Goal: Task Accomplishment & Management: Manage account settings

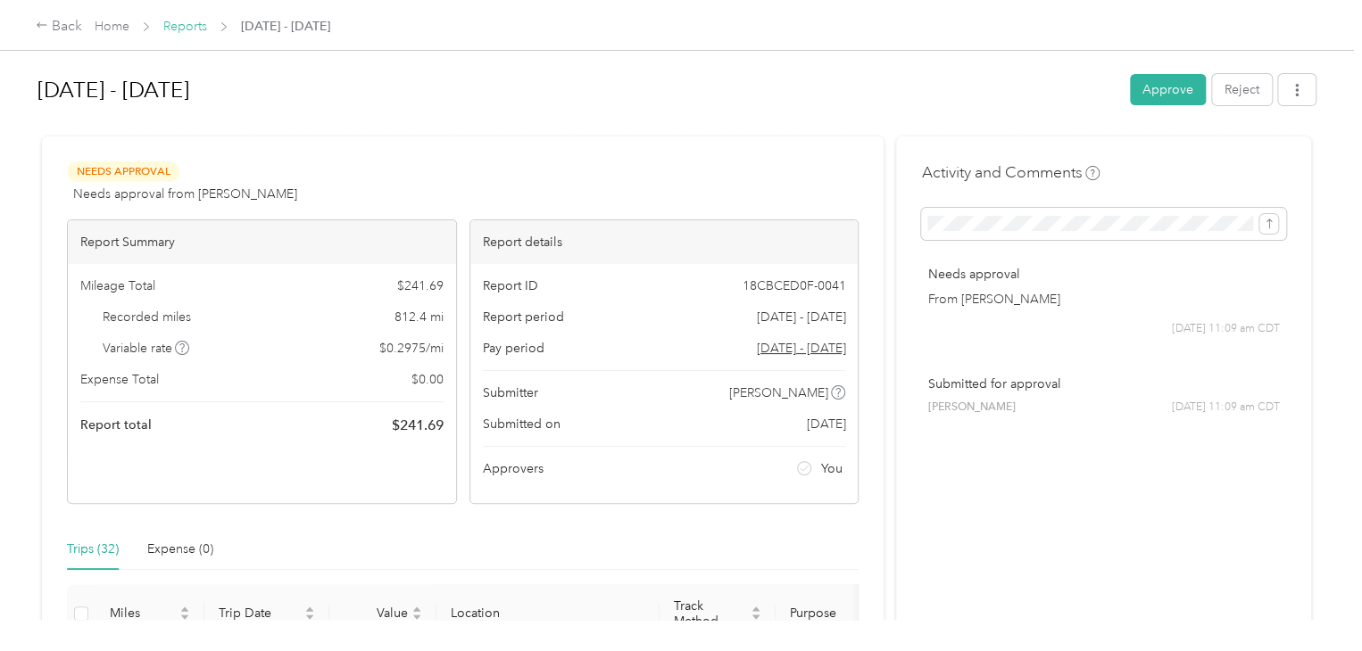
click at [186, 27] on link "Reports" at bounding box center [185, 26] width 44 height 15
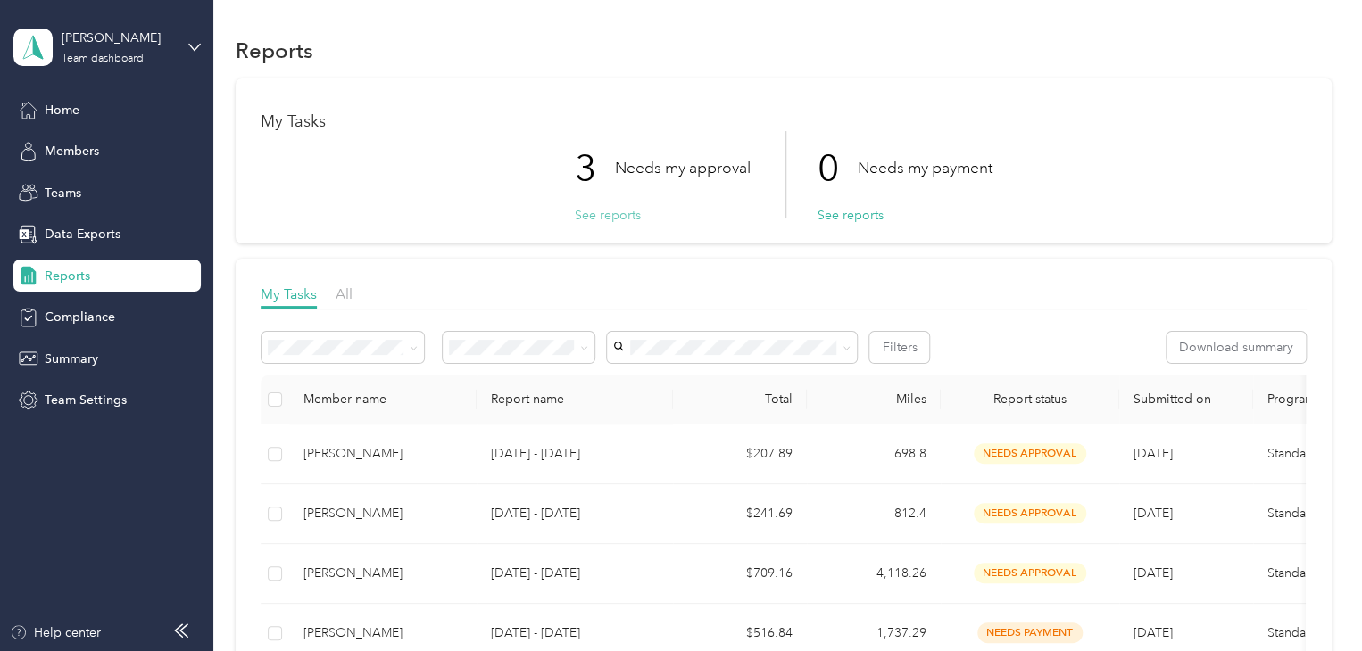
click at [590, 215] on button "See reports" at bounding box center [608, 215] width 66 height 19
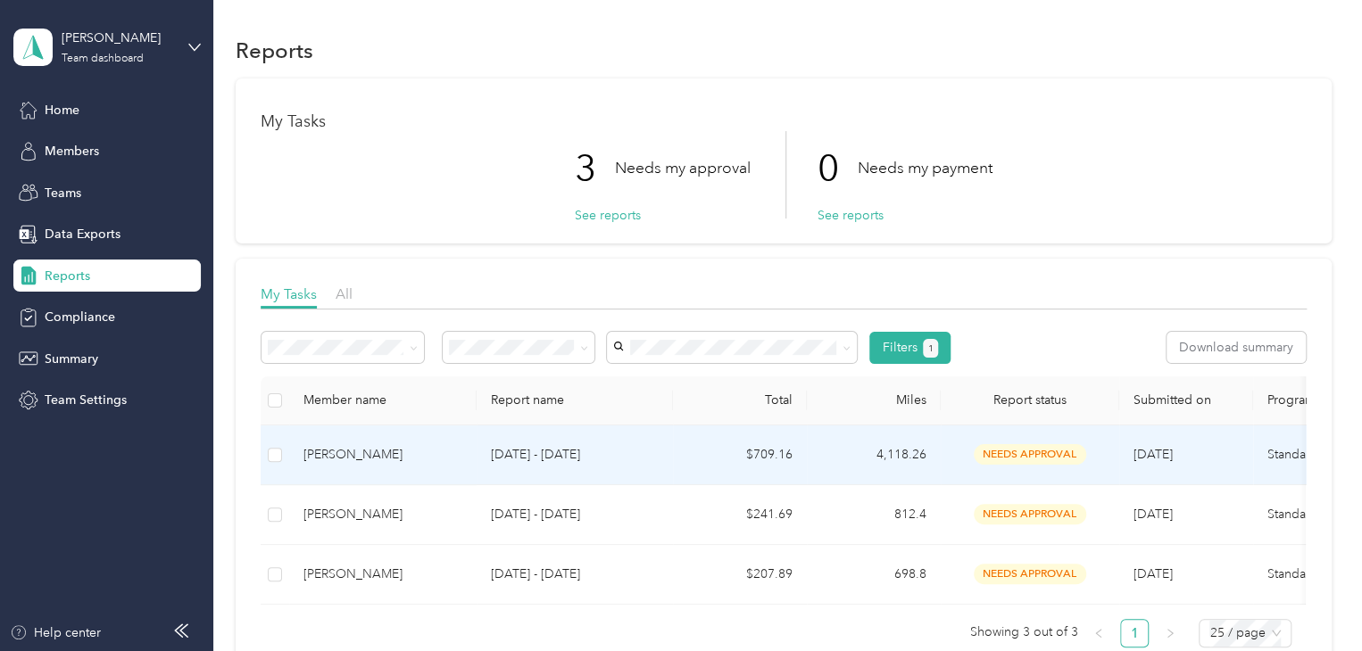
click at [345, 460] on div "Scott A. Conley" at bounding box center [382, 455] width 159 height 20
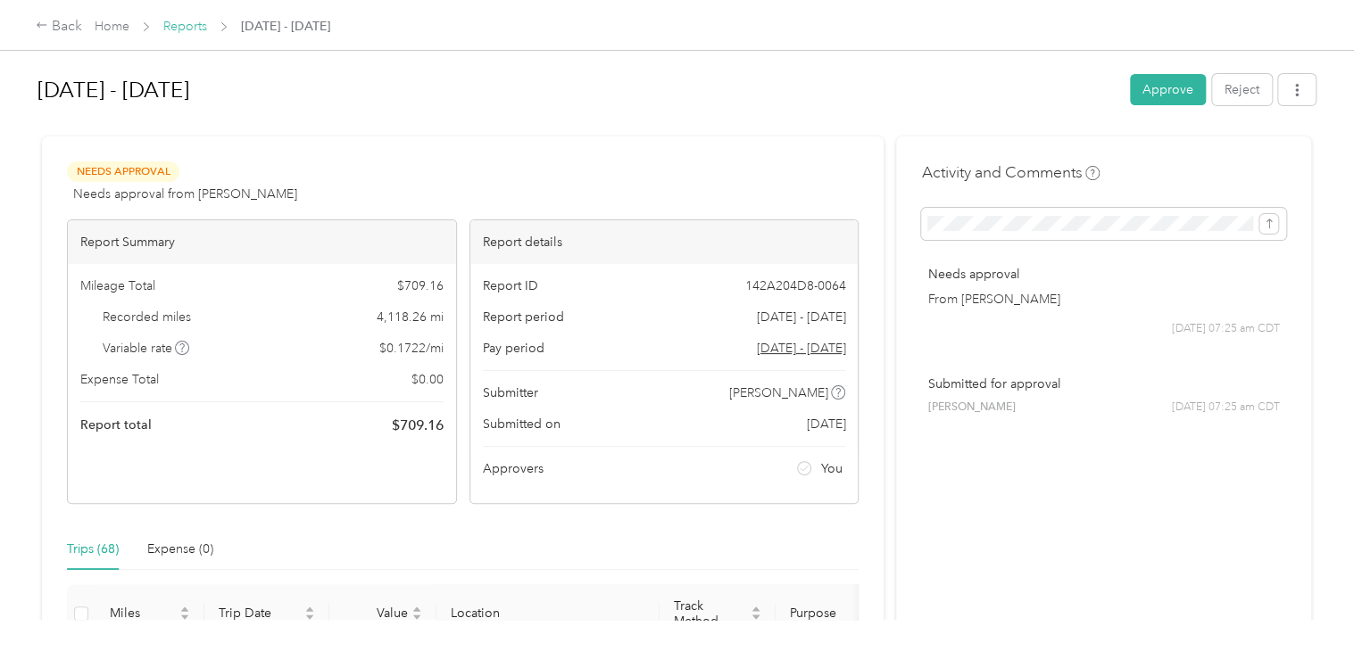
click at [169, 24] on link "Reports" at bounding box center [185, 26] width 44 height 15
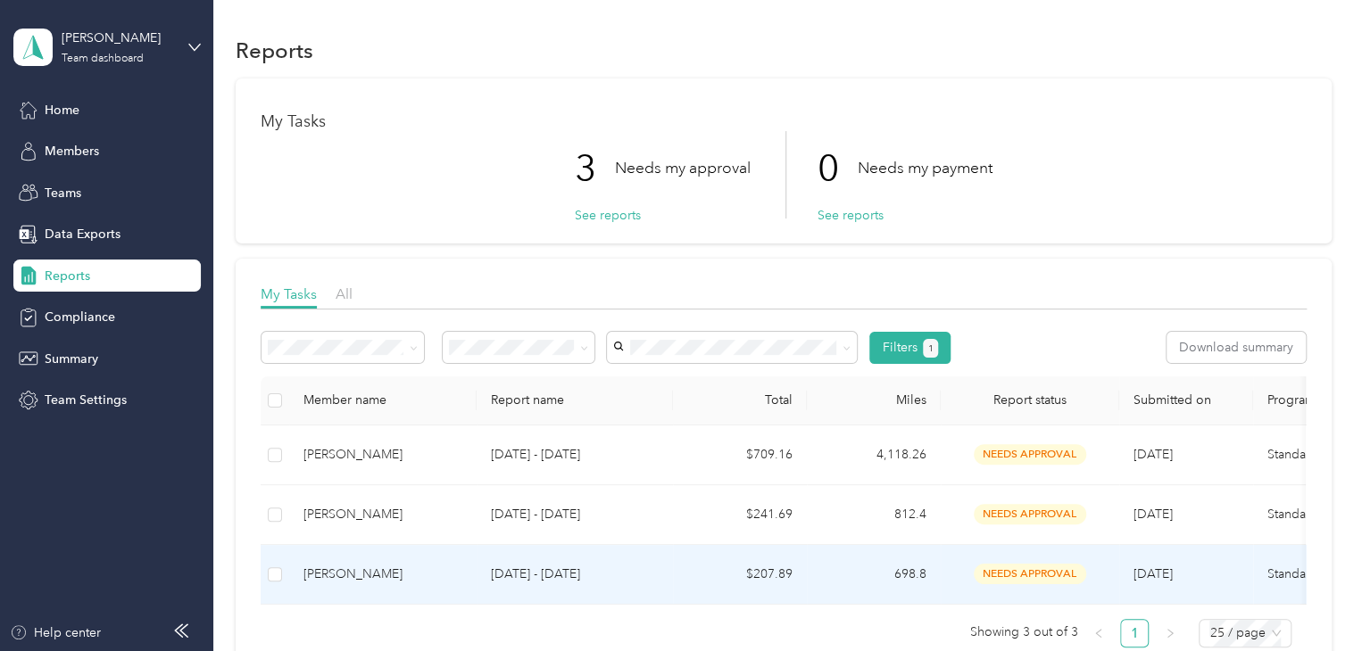
click at [354, 576] on div "James R. Spencer" at bounding box center [382, 575] width 159 height 20
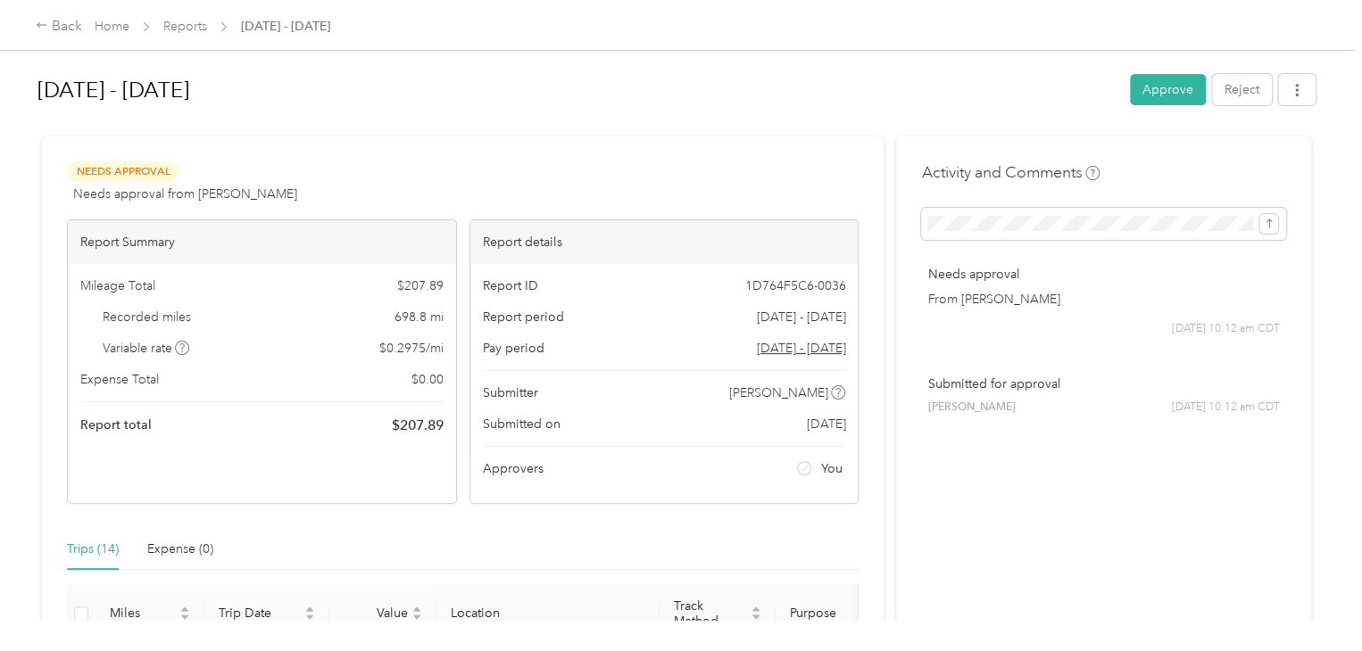
scroll to position [625, 0]
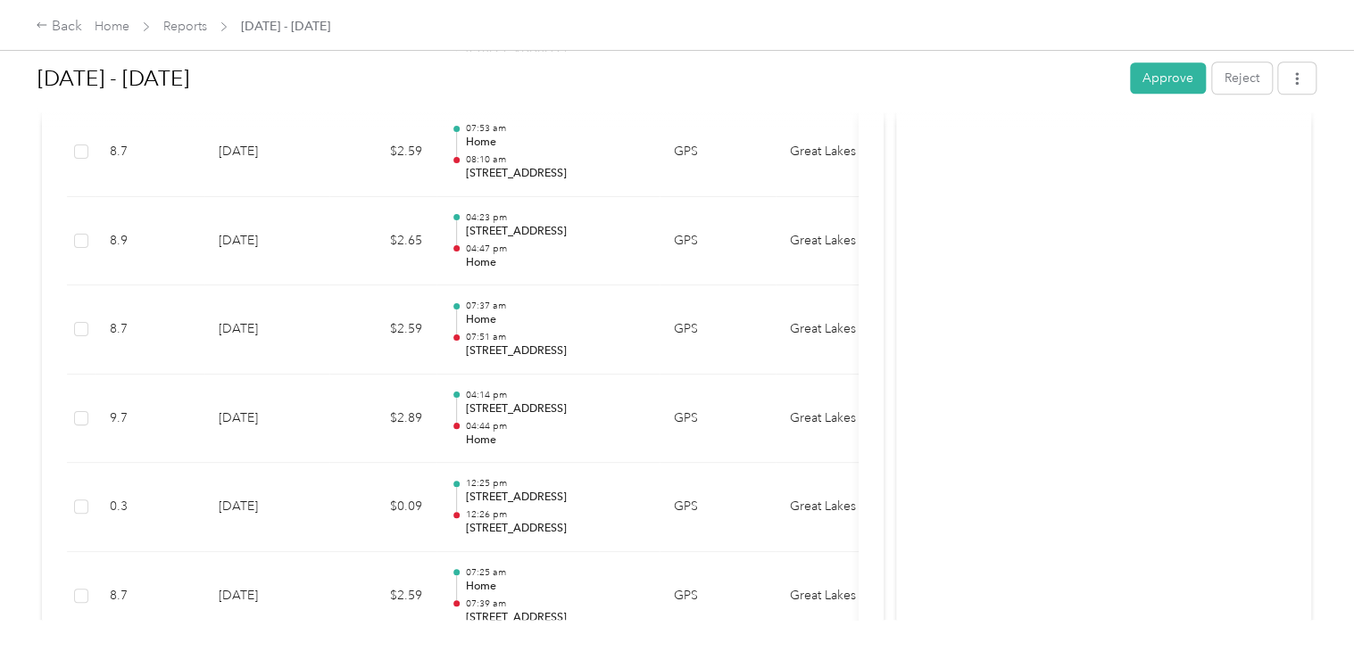
click at [982, 369] on div "Activity and Comments Needs approval From John D. Moyer 09/02 at 10:12 am CDT S…" at bounding box center [1103, 416] width 415 height 1808
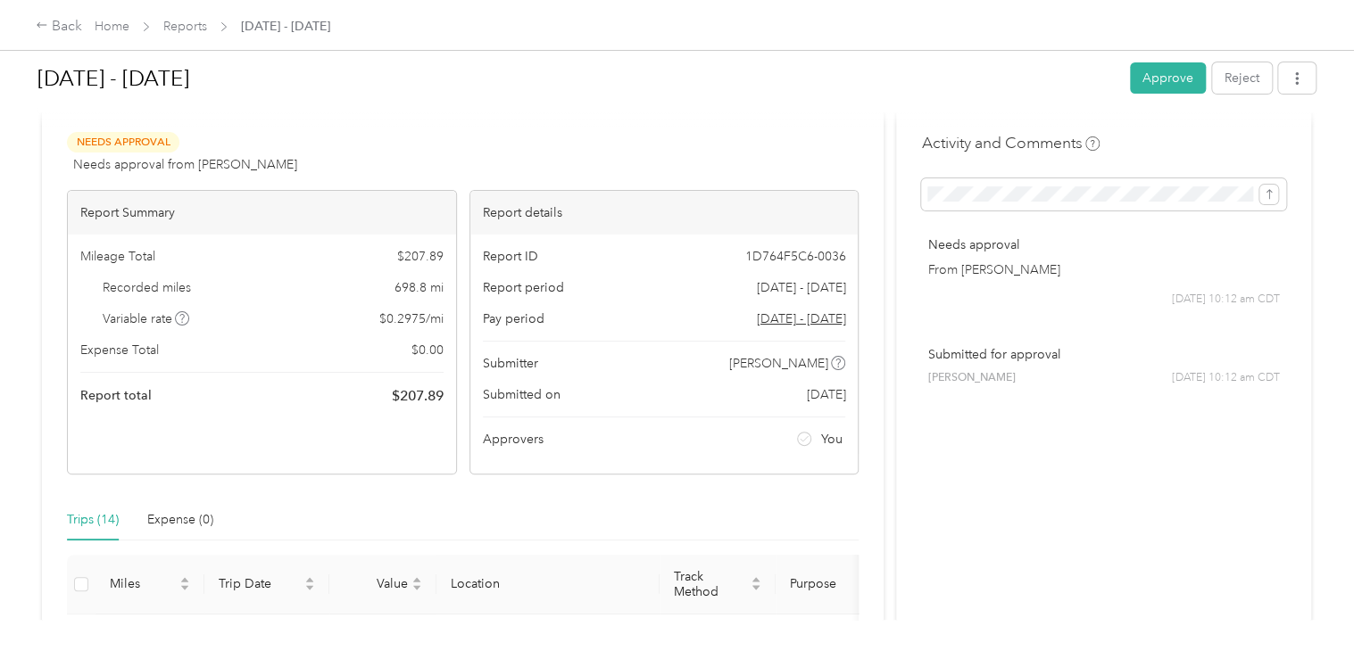
scroll to position [0, 0]
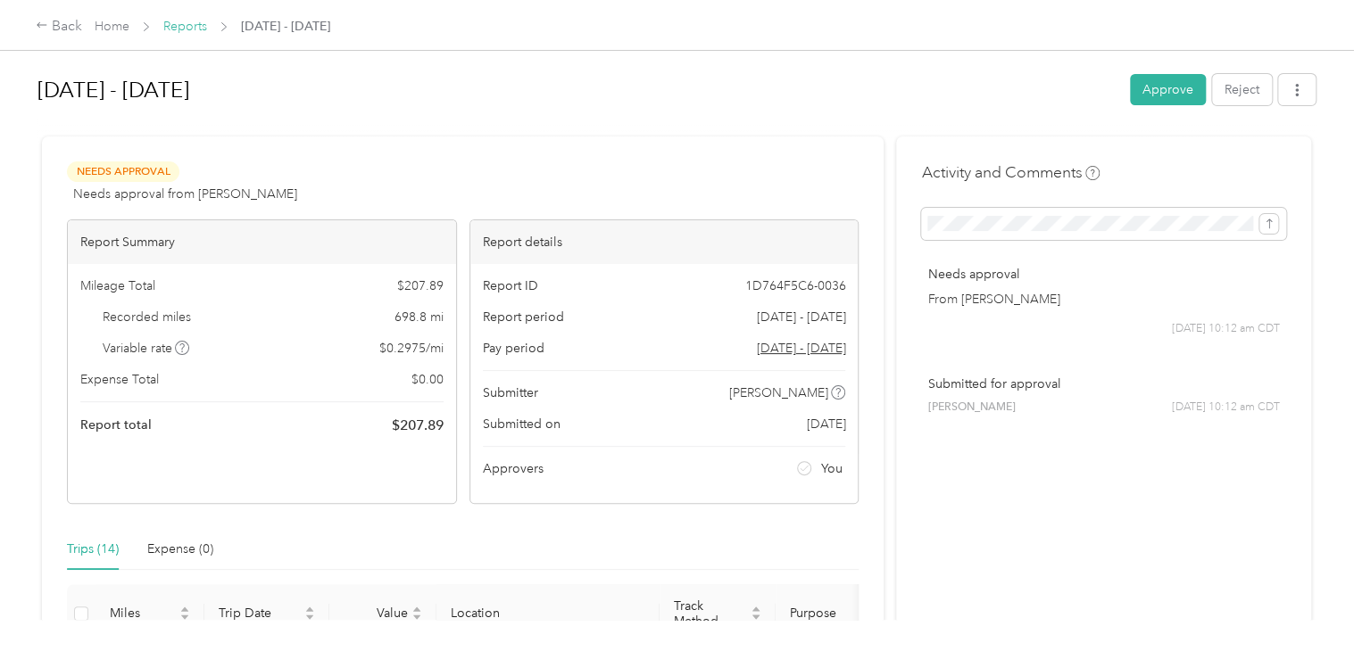
click at [171, 26] on link "Reports" at bounding box center [185, 26] width 44 height 15
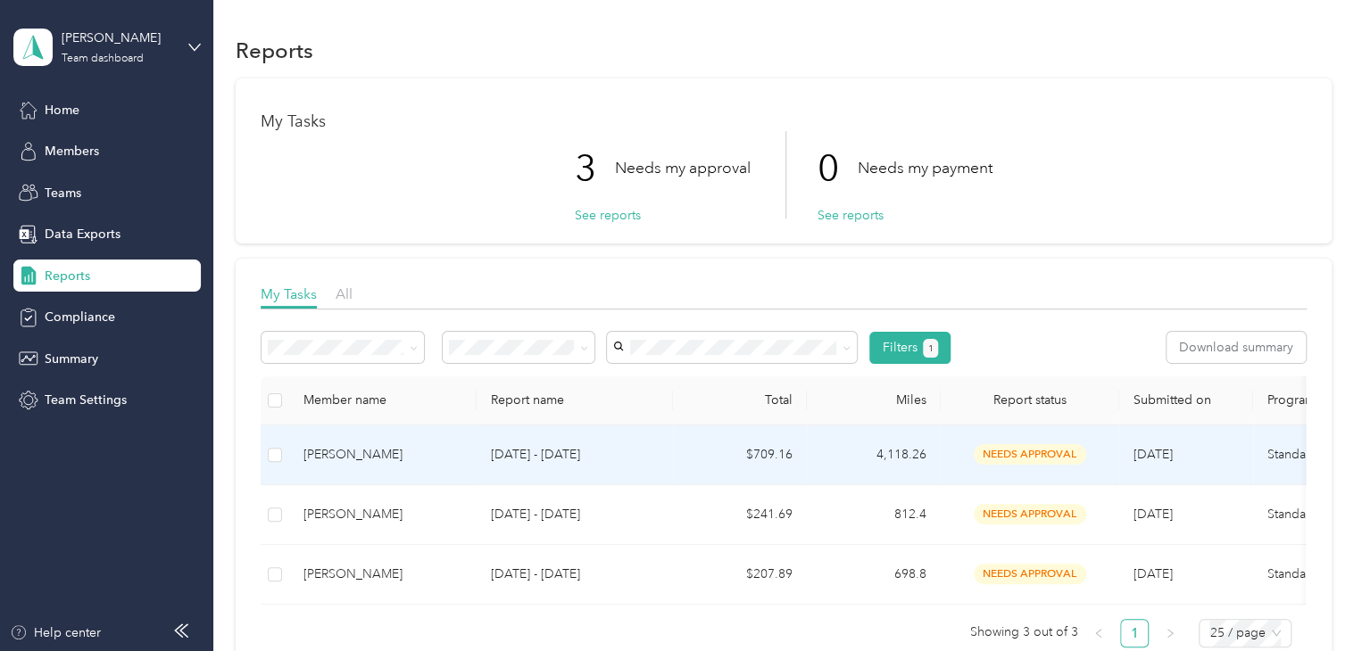
click at [360, 458] on div "Scott A. Conley" at bounding box center [382, 455] width 159 height 20
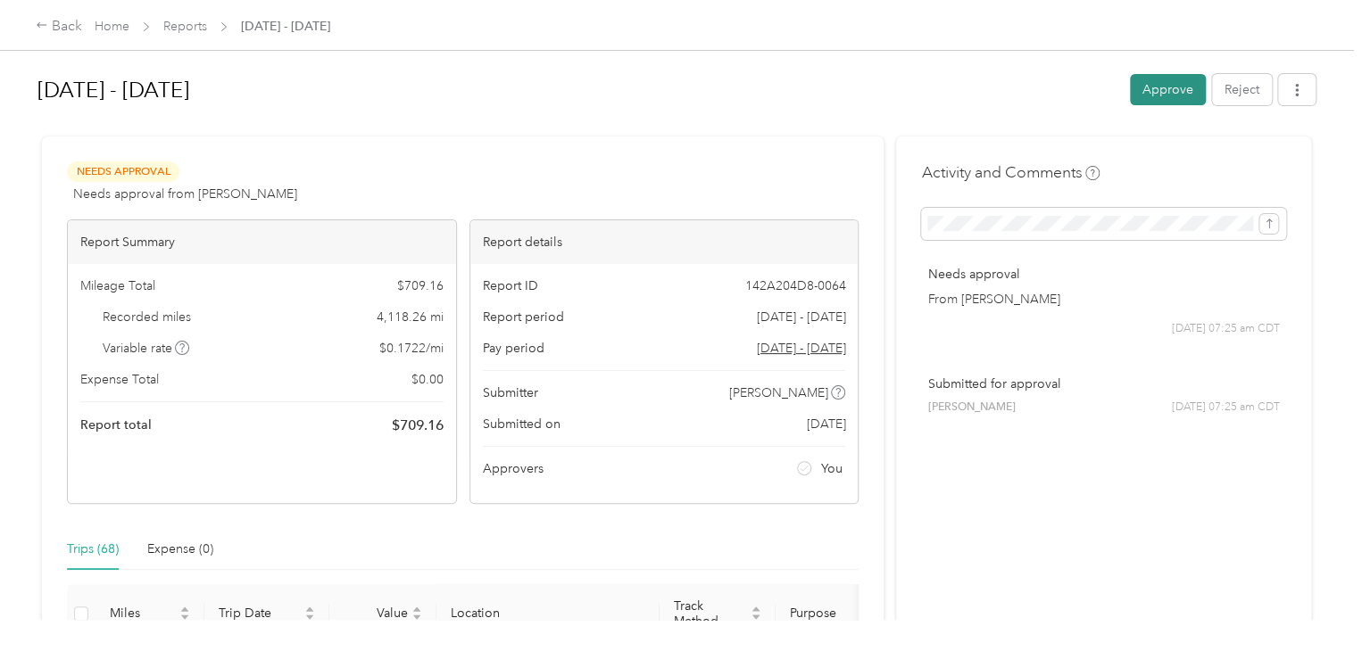
click at [1164, 98] on button "Approve" at bounding box center [1168, 89] width 76 height 31
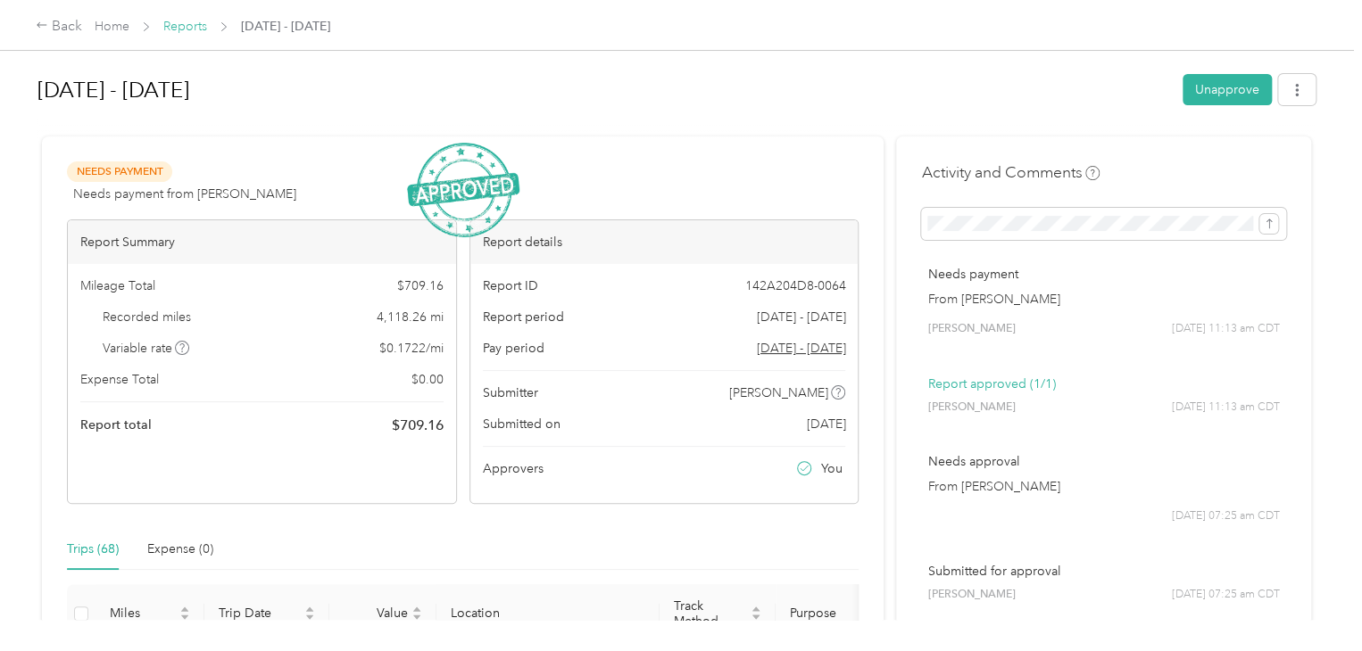
click at [175, 26] on link "Reports" at bounding box center [185, 26] width 44 height 15
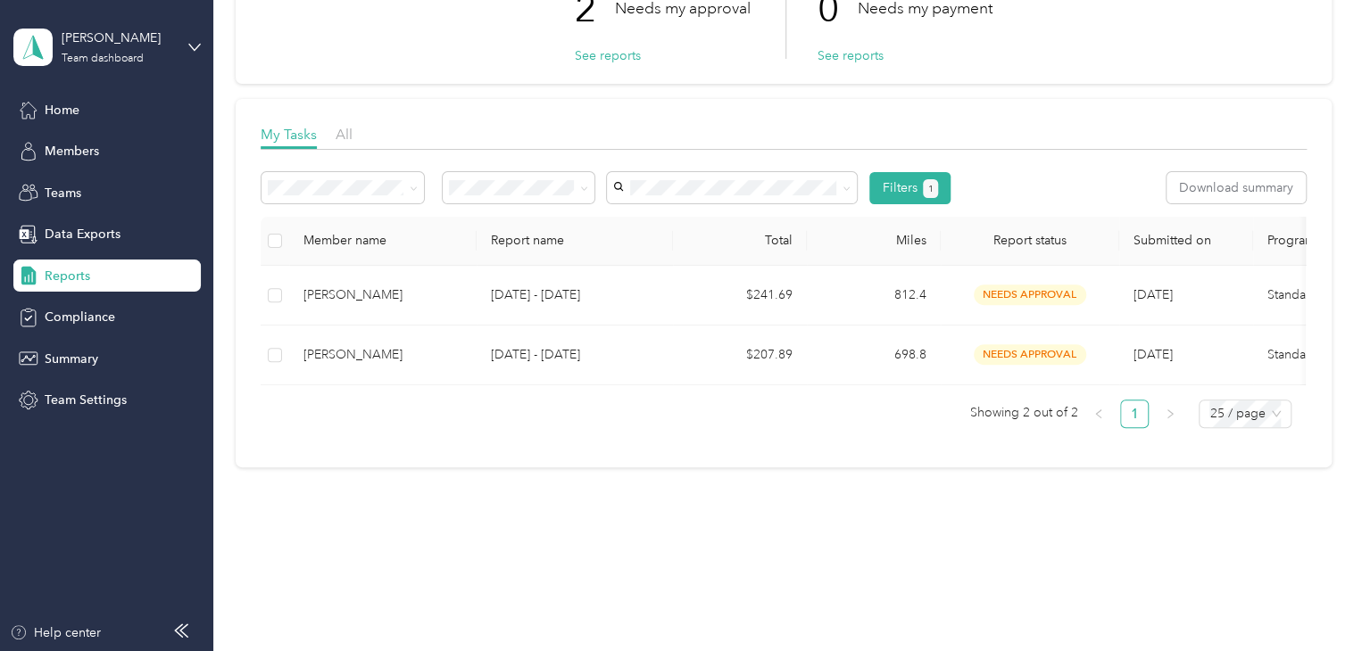
scroll to position [173, 0]
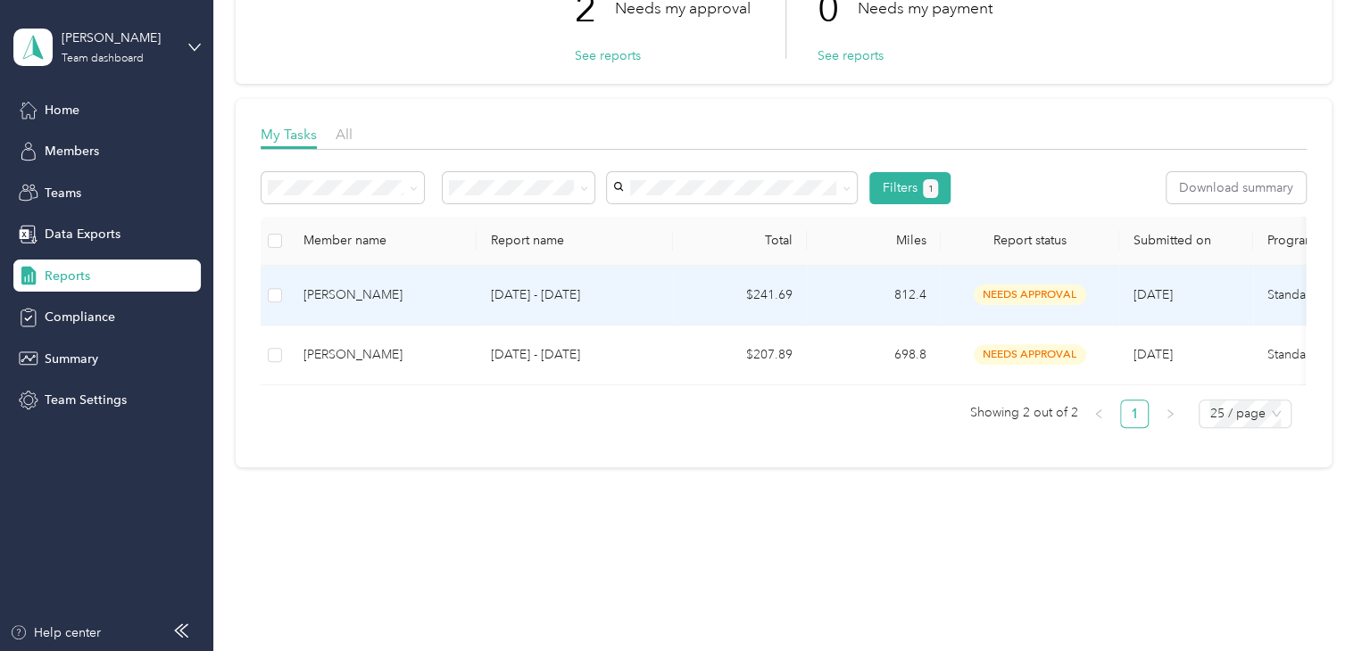
click at [361, 286] on div "[PERSON_NAME]" at bounding box center [382, 296] width 159 height 20
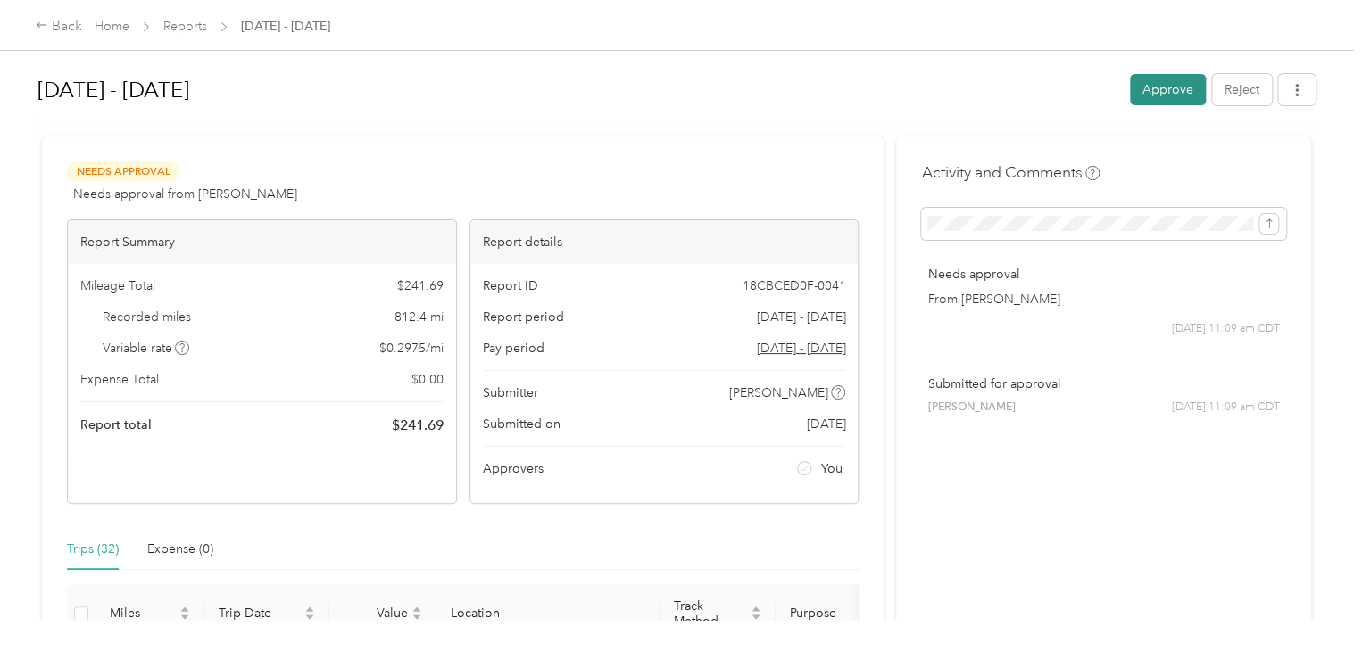
click at [684, 74] on button "Approve" at bounding box center [1168, 89] width 76 height 31
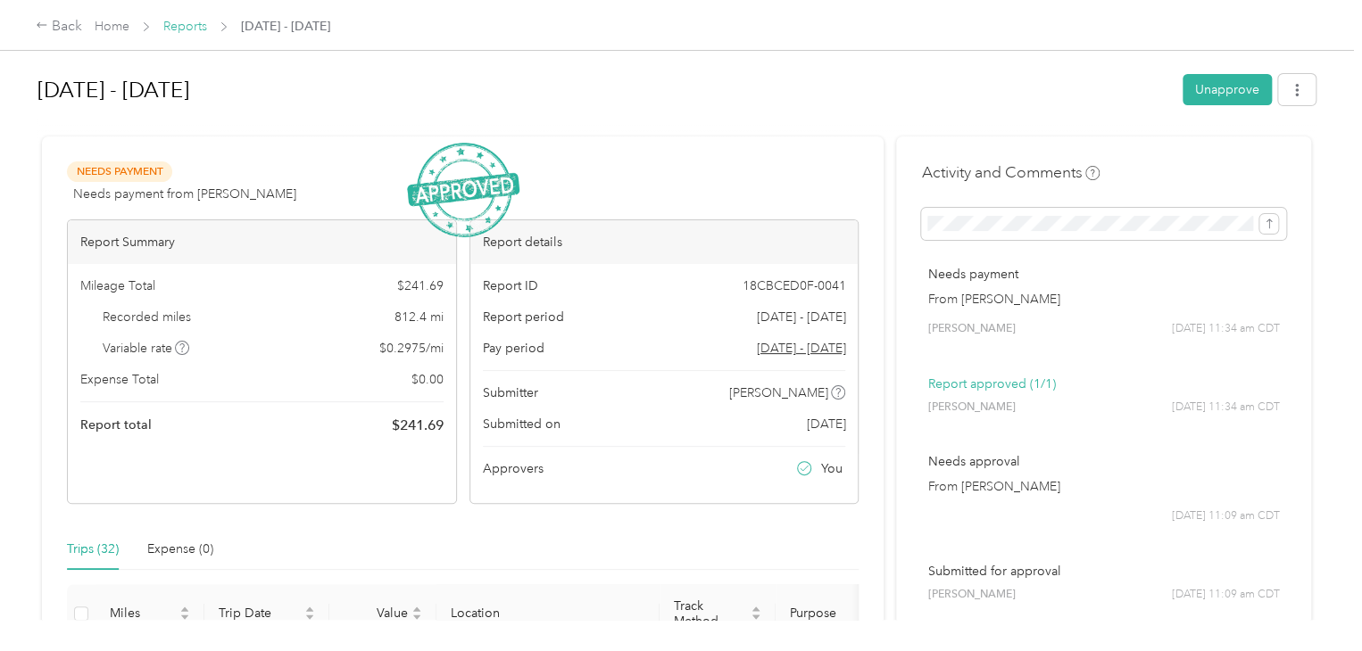
click at [178, 28] on link "Reports" at bounding box center [185, 26] width 44 height 15
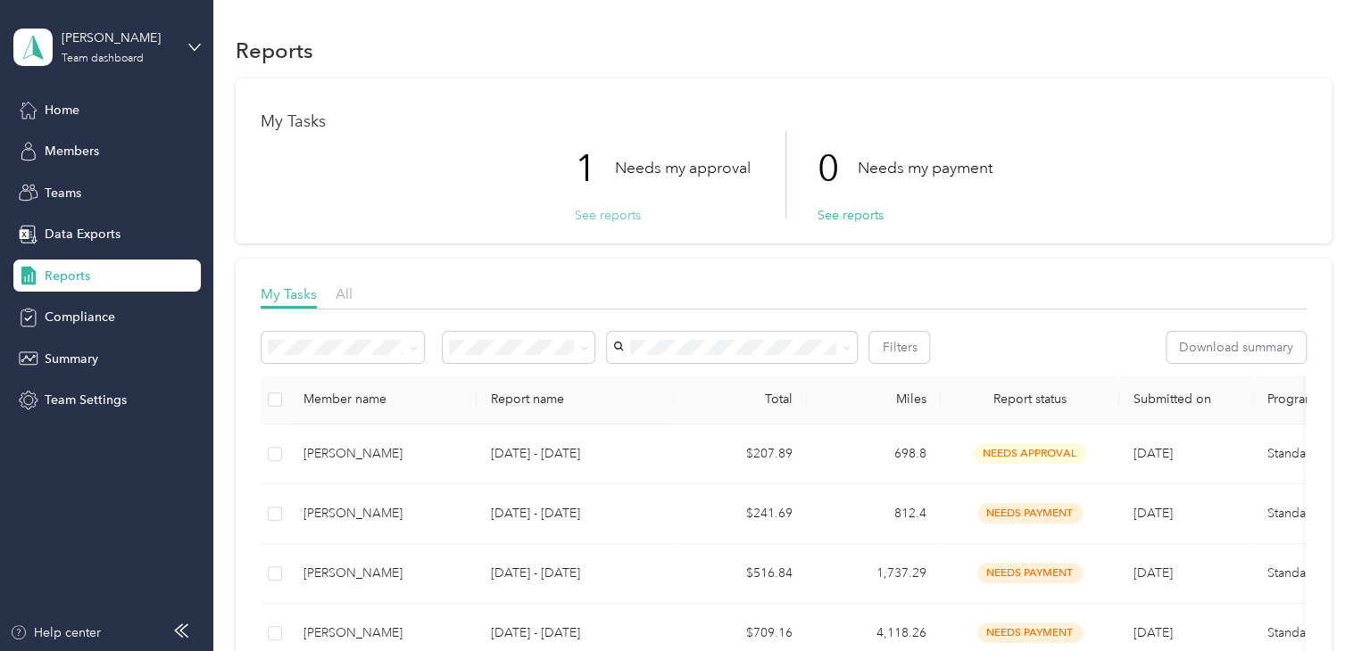
click at [601, 222] on button "See reports" at bounding box center [608, 215] width 66 height 19
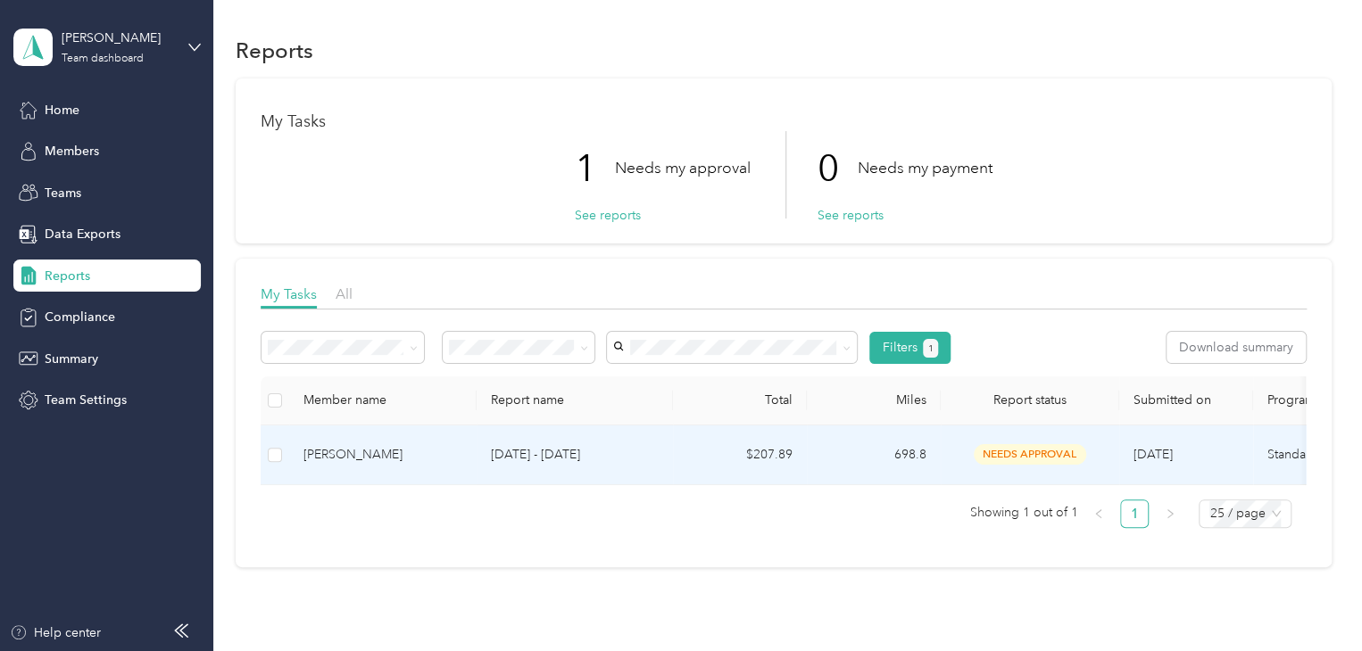
click at [346, 301] on div "James R. Spencer" at bounding box center [382, 455] width 159 height 20
